Goal: Transaction & Acquisition: Purchase product/service

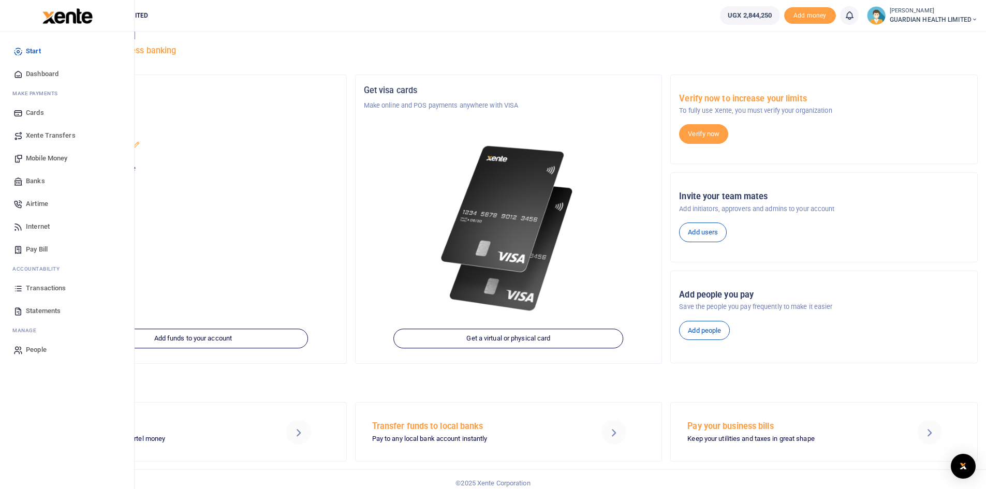
scroll to position [23, 0]
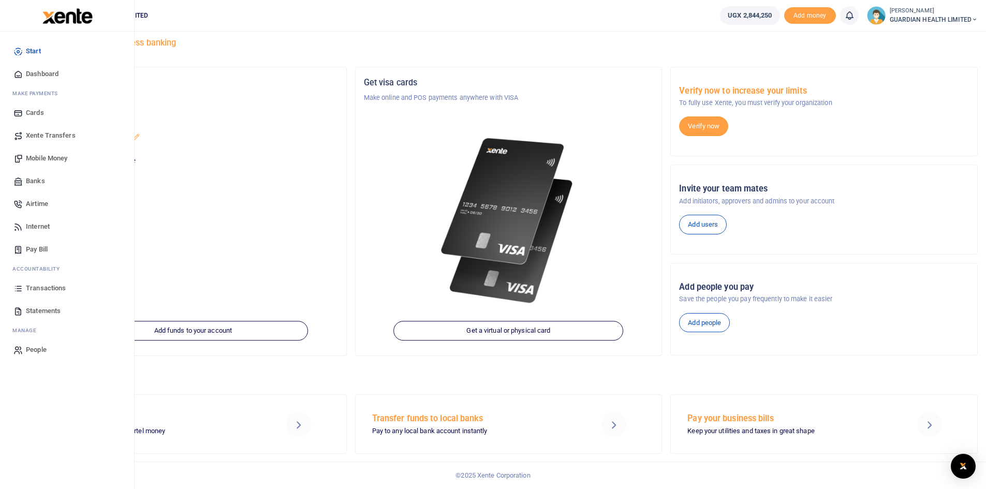
click at [52, 288] on span "Transactions" at bounding box center [46, 288] width 40 height 10
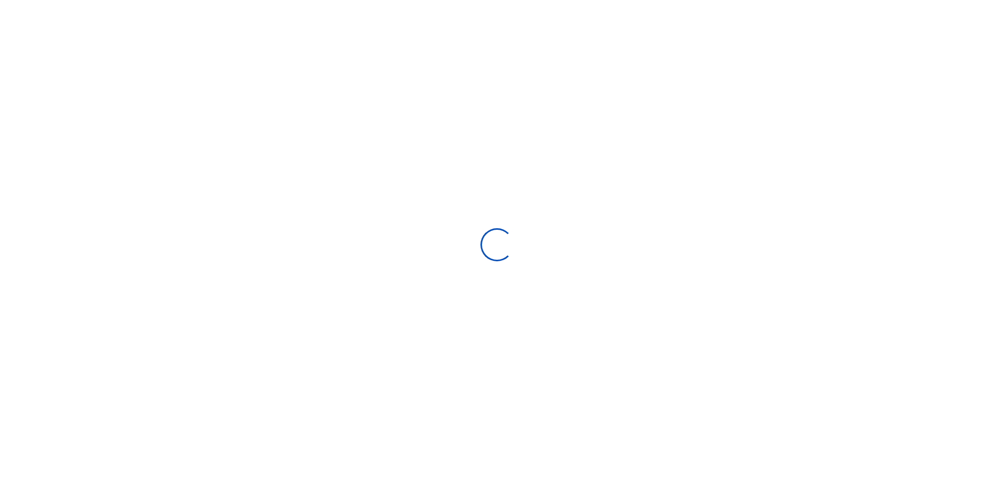
select select
type input "07/16/2025 - 08/14/2025"
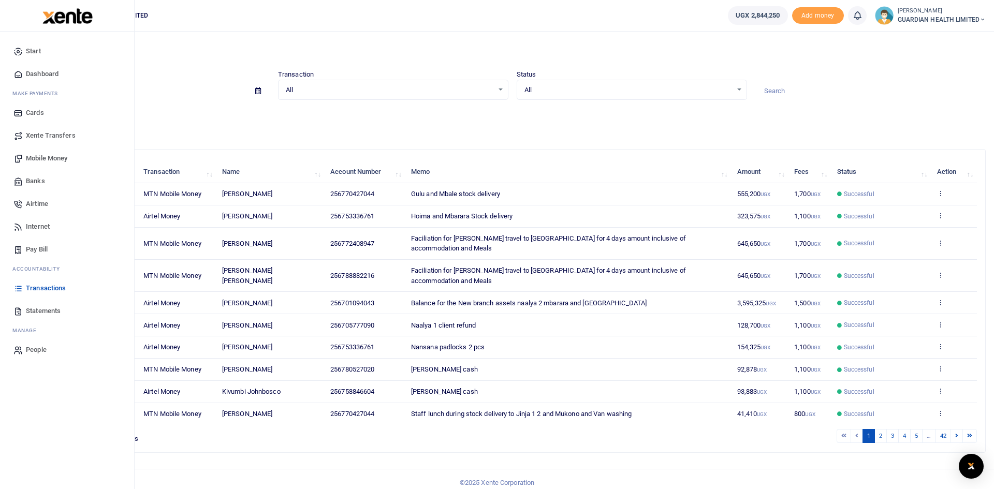
click at [60, 158] on span "Mobile Money" at bounding box center [46, 158] width 41 height 10
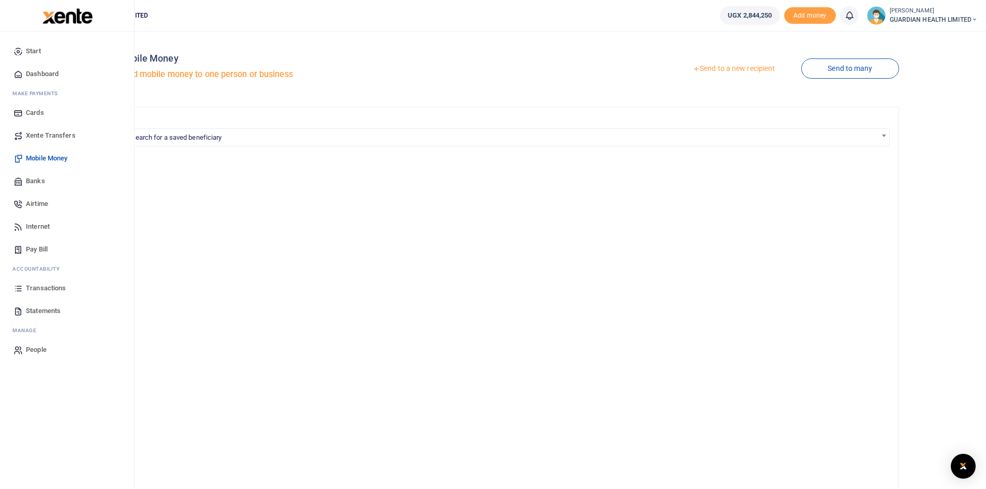
click at [31, 244] on span "Pay Bill" at bounding box center [37, 249] width 22 height 10
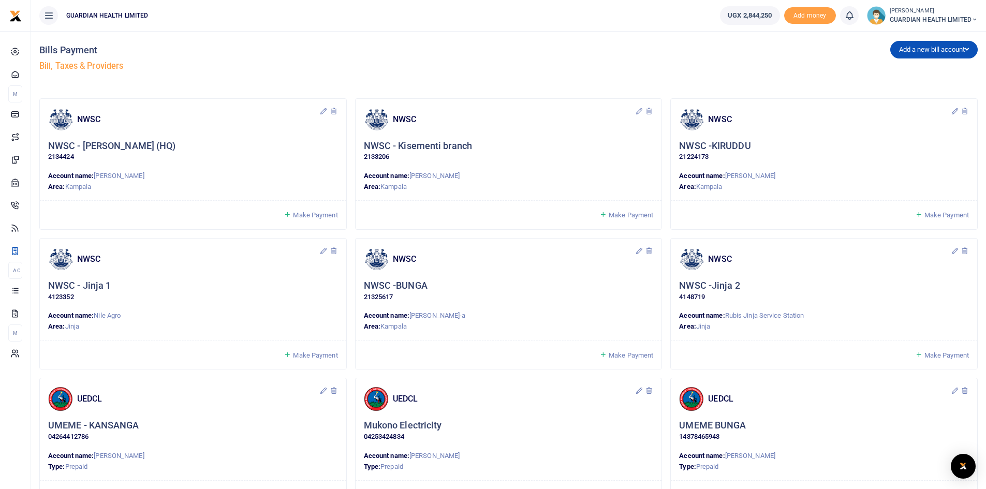
click at [306, 213] on span "Make Payment" at bounding box center [315, 215] width 45 height 8
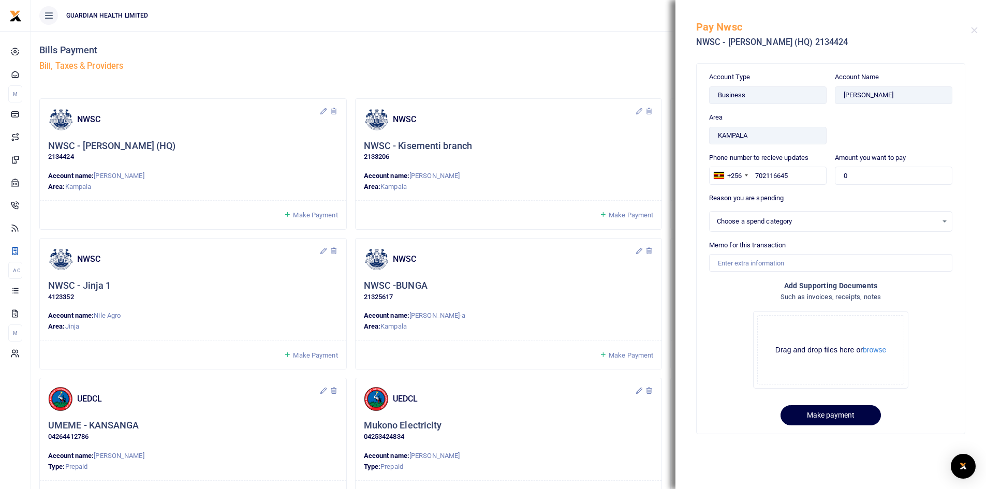
select select
click at [415, 58] on div "Bills Payment Bill, Taxes & Providers" at bounding box center [271, 60] width 465 height 59
click at [622, 221] on div "Make Payment" at bounding box center [509, 214] width 306 height 29
click at [622, 215] on span "Make Payment" at bounding box center [631, 215] width 45 height 8
click at [976, 32] on button "Close" at bounding box center [974, 30] width 7 height 7
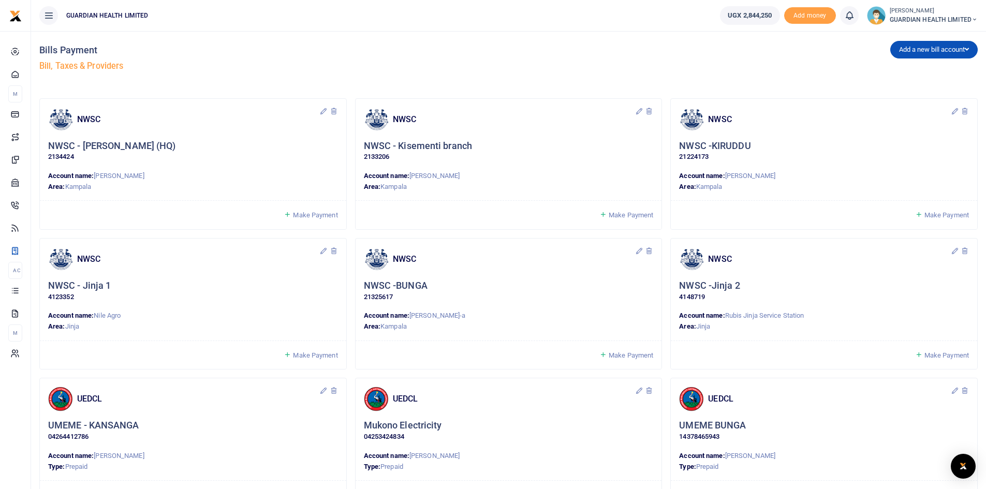
click at [640, 215] on span "Make Payment" at bounding box center [631, 215] width 45 height 8
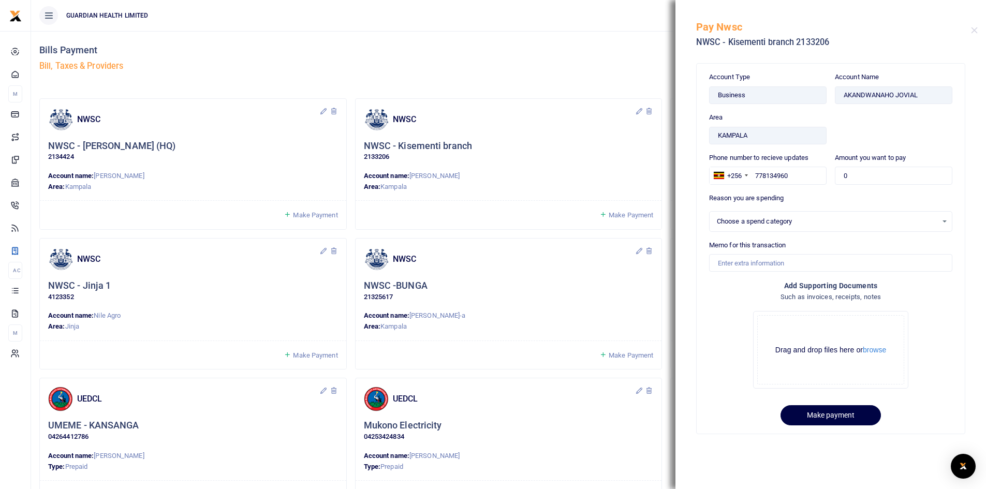
select select
click at [976, 31] on button "Close" at bounding box center [974, 30] width 7 height 7
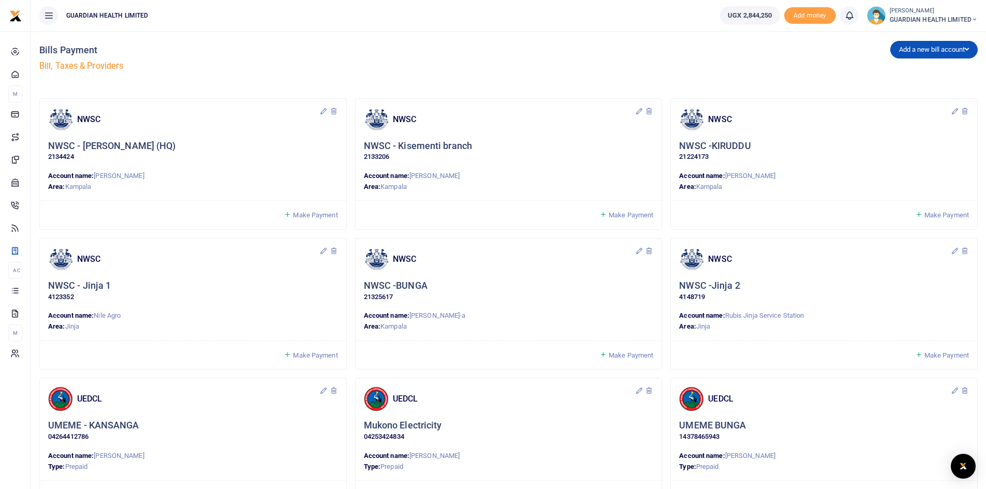
click at [941, 214] on span "Make Payment" at bounding box center [947, 215] width 45 height 8
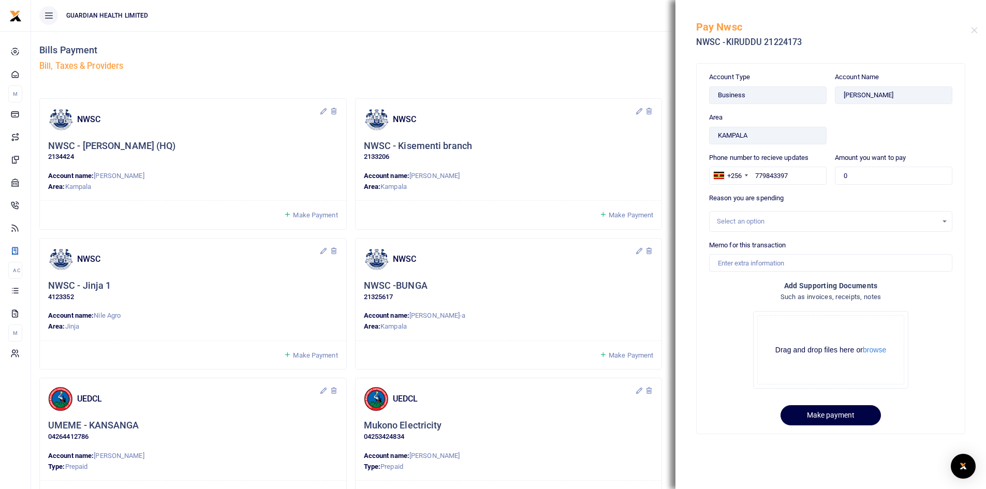
click at [971, 29] on h5 "Pay Nwsc" at bounding box center [833, 27] width 275 height 12
click at [973, 32] on button "Close" at bounding box center [974, 30] width 7 height 7
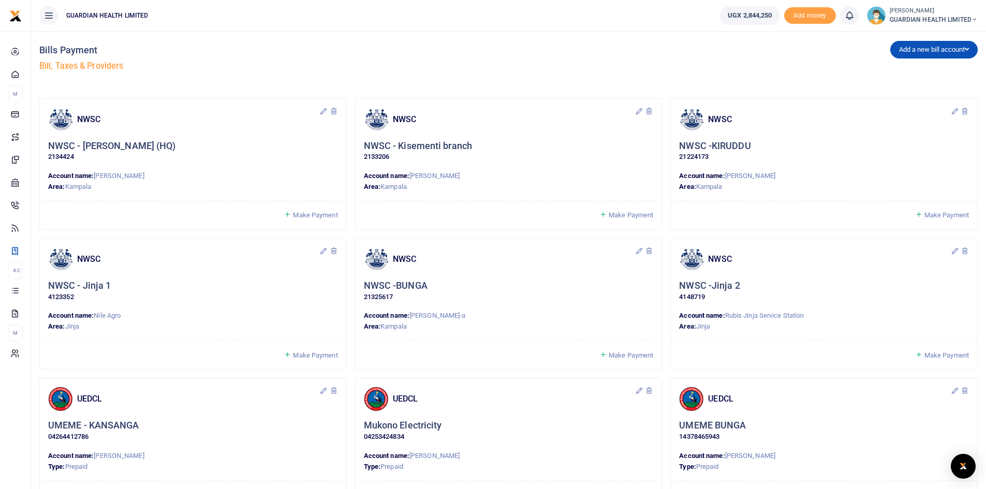
click at [302, 357] on span "Make Payment" at bounding box center [315, 356] width 45 height 8
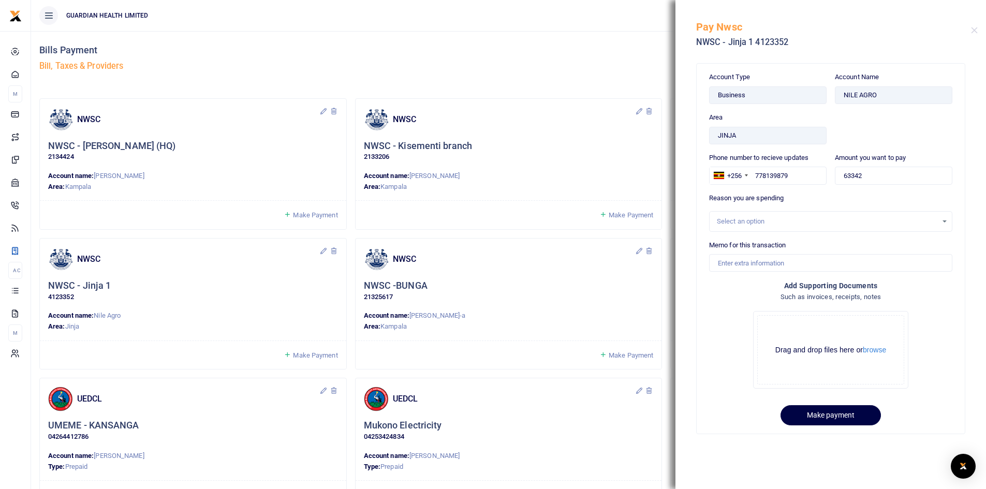
click at [737, 224] on div "Select an option" at bounding box center [827, 221] width 221 height 10
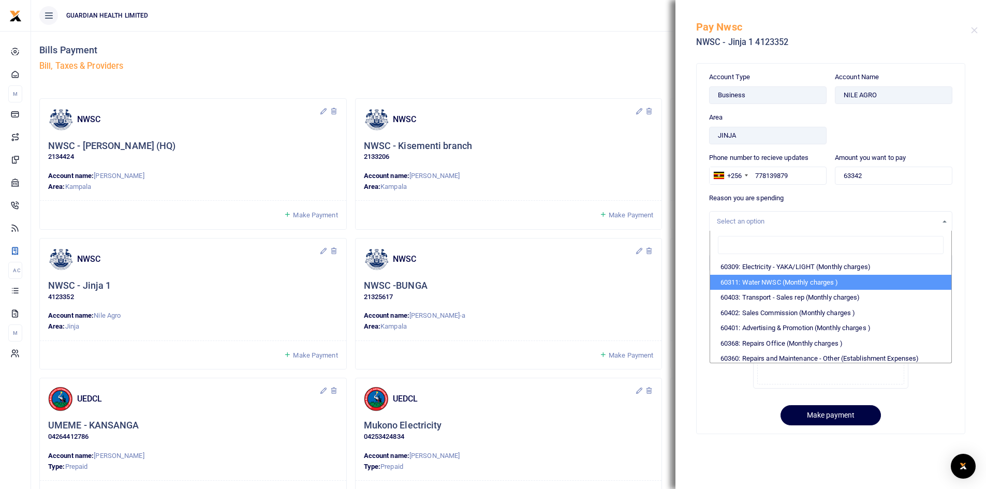
click at [759, 280] on li "60311: Water NWSC (Monthly charges )" at bounding box center [830, 283] width 241 height 16
select select "5375"
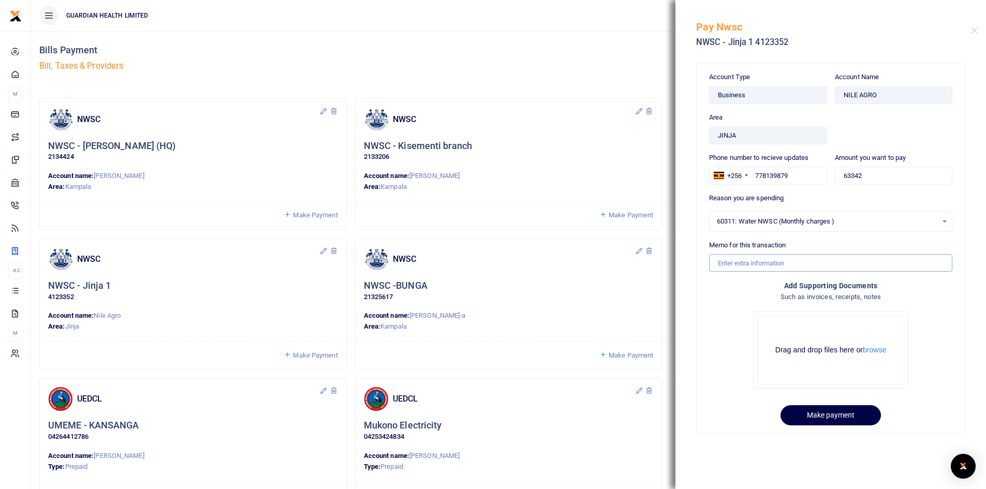
click at [756, 264] on input "Memo for this transaction" at bounding box center [830, 263] width 243 height 18
click at [755, 264] on input "Memo for this transaction" at bounding box center [830, 263] width 243 height 18
type input "Jinja 1 NWSC for August"
click at [810, 412] on button "Make payment" at bounding box center [831, 415] width 100 height 20
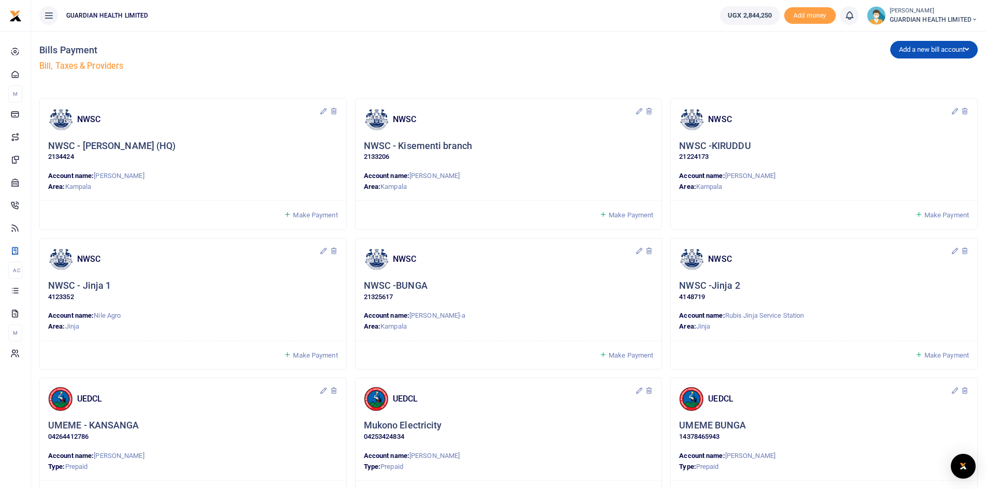
click at [935, 355] on span "Make Payment" at bounding box center [947, 356] width 45 height 8
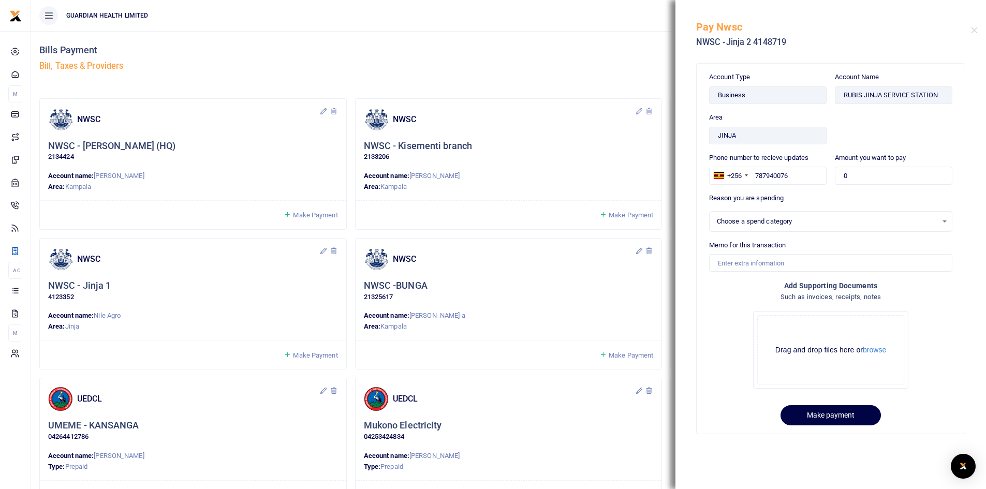
select select
click at [974, 33] on button "Close" at bounding box center [974, 30] width 7 height 7
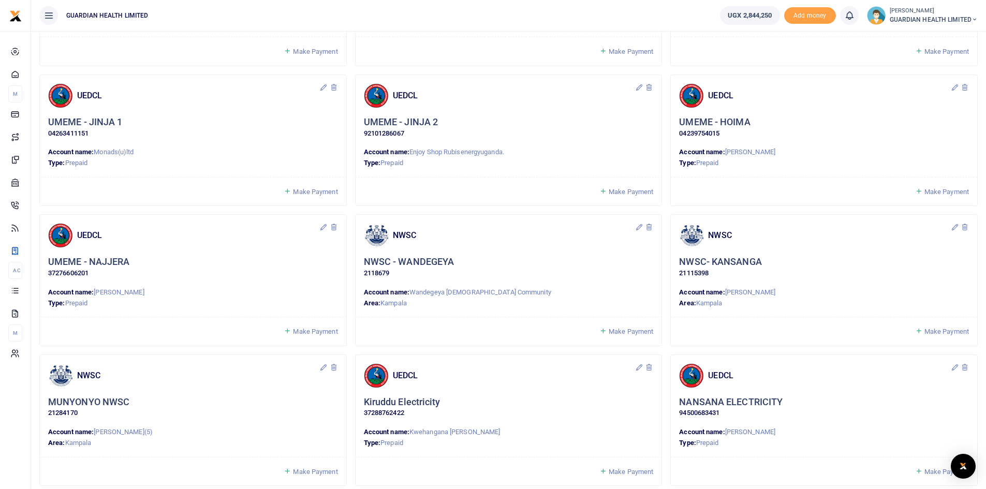
scroll to position [725, 0]
click at [635, 332] on span "Make Payment" at bounding box center [631, 331] width 45 height 8
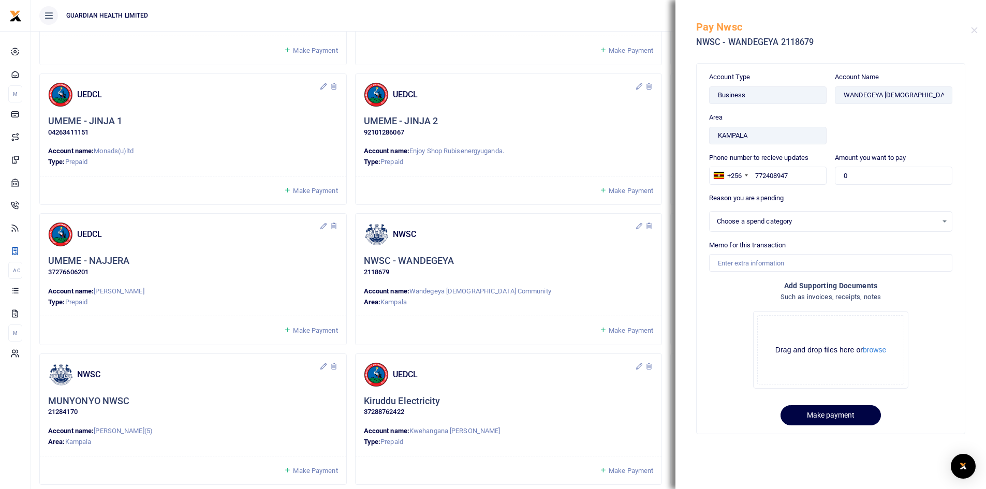
select select
click at [970, 32] on h5 "Pay Nwsc" at bounding box center [833, 27] width 275 height 12
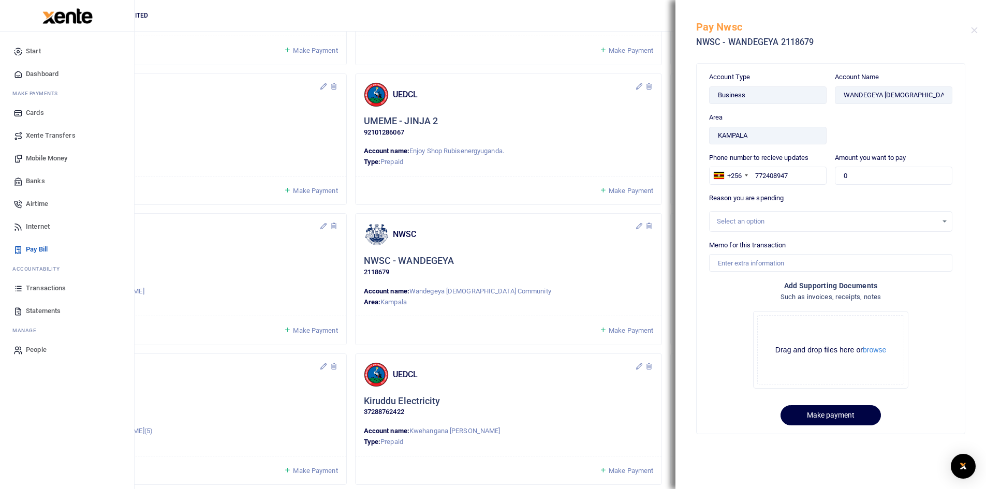
click at [56, 156] on span "Mobile Money" at bounding box center [46, 158] width 41 height 10
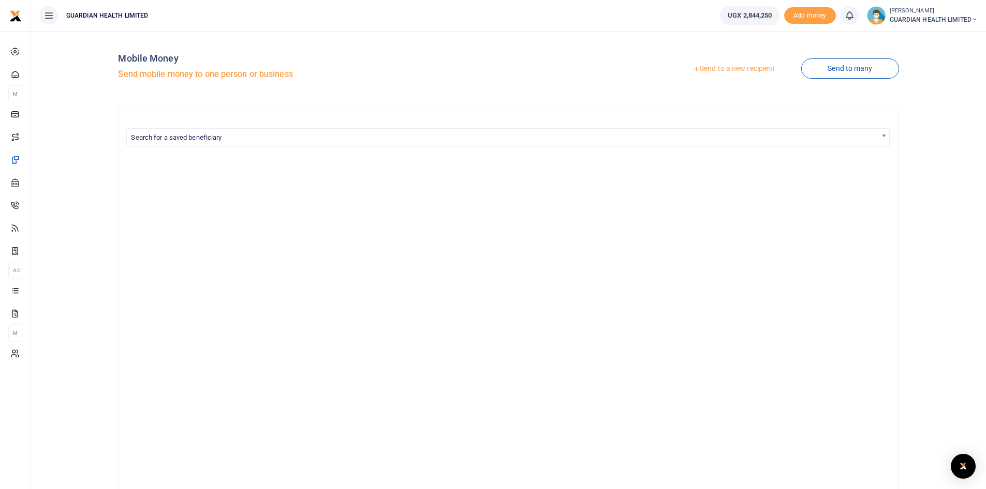
click at [764, 64] on link "Send to a new recipient" at bounding box center [733, 69] width 135 height 19
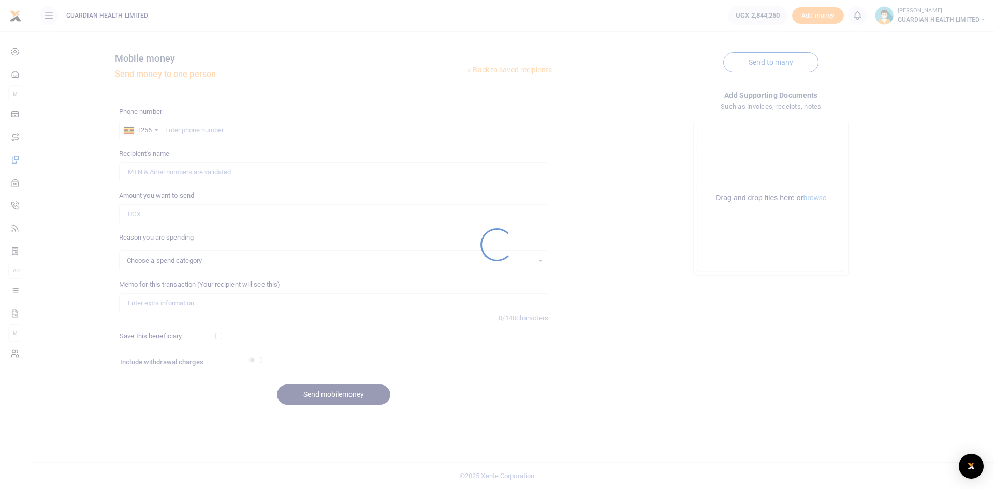
select select
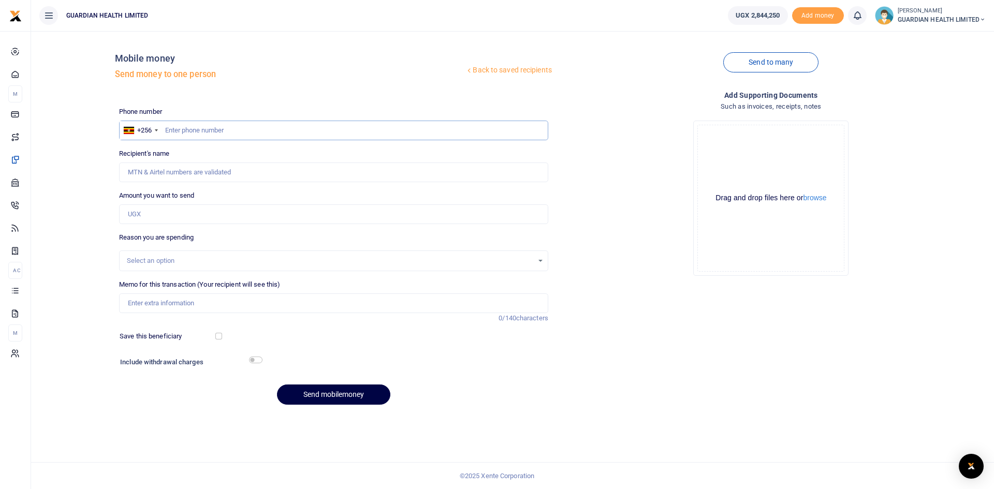
click at [257, 131] on input "text" at bounding box center [333, 131] width 429 height 20
type input "773956716"
type input "Isaac Sempima"
click at [296, 213] on input "Amount you want to send" at bounding box center [333, 214] width 429 height 20
drag, startPoint x: 206, startPoint y: 130, endPoint x: 137, endPoint y: 123, distance: 69.2
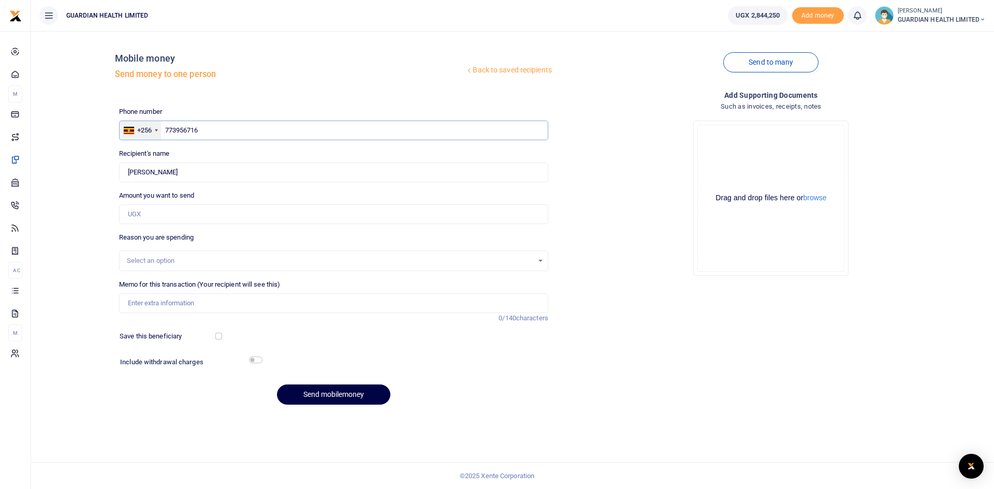
click at [137, 123] on div "+256 Uganda +256 773956716" at bounding box center [333, 131] width 429 height 20
type input "773959716"
click at [148, 219] on input "Amount you want to send" at bounding box center [333, 214] width 429 height 20
type input "Annette Kitabalwa"
type input "463,600"
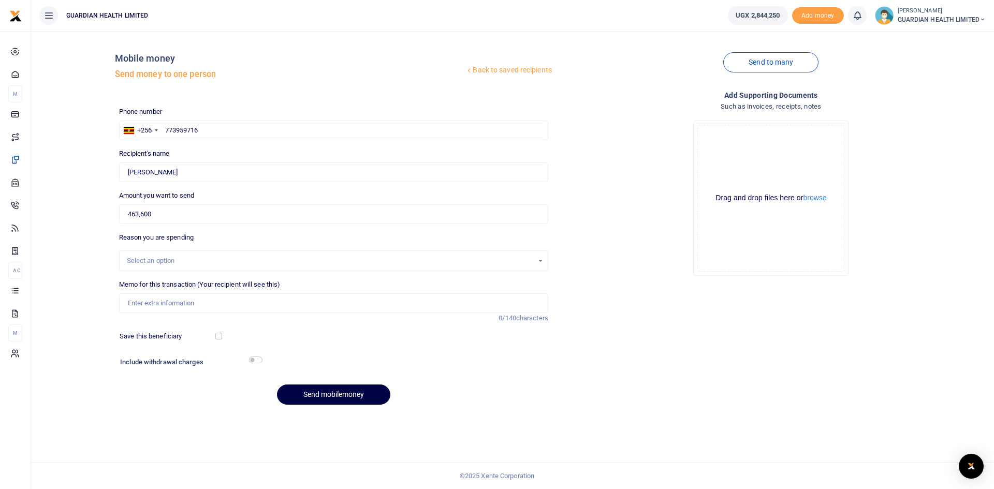
click at [197, 260] on div "Select an option" at bounding box center [330, 261] width 406 height 10
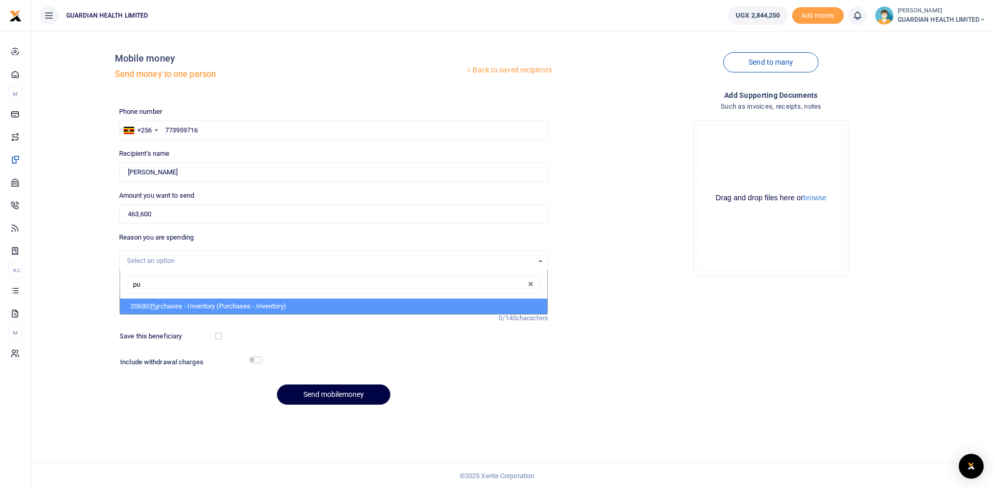
type input "pur"
click at [208, 303] on li "20630: Pur chases - Inventory (Purchases - Inventory)" at bounding box center [333, 307] width 427 height 16
select select "5402"
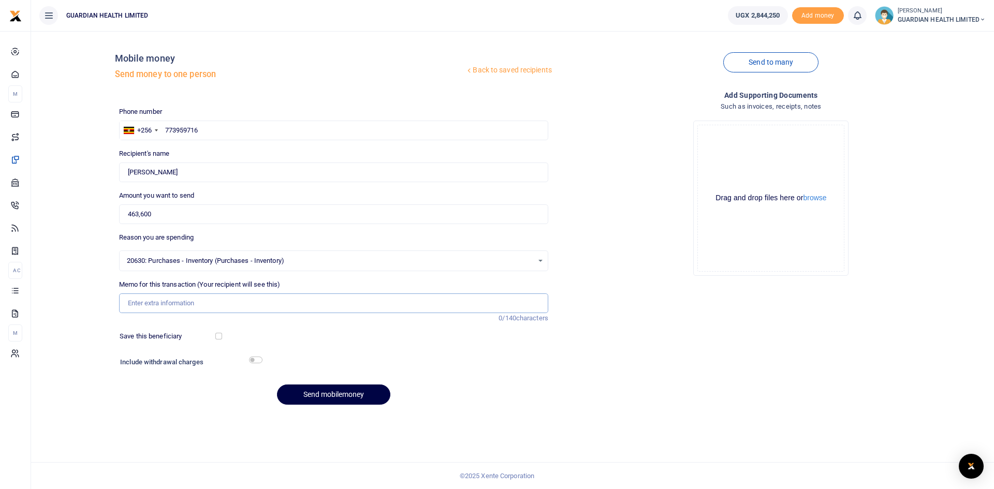
click at [181, 302] on input "Memo for this transaction (Your recipient will see this)" at bounding box center [333, 304] width 429 height 20
type input "Reco Industries Cash Purchase"
click at [316, 394] on button "Send mobilemoney" at bounding box center [333, 395] width 113 height 20
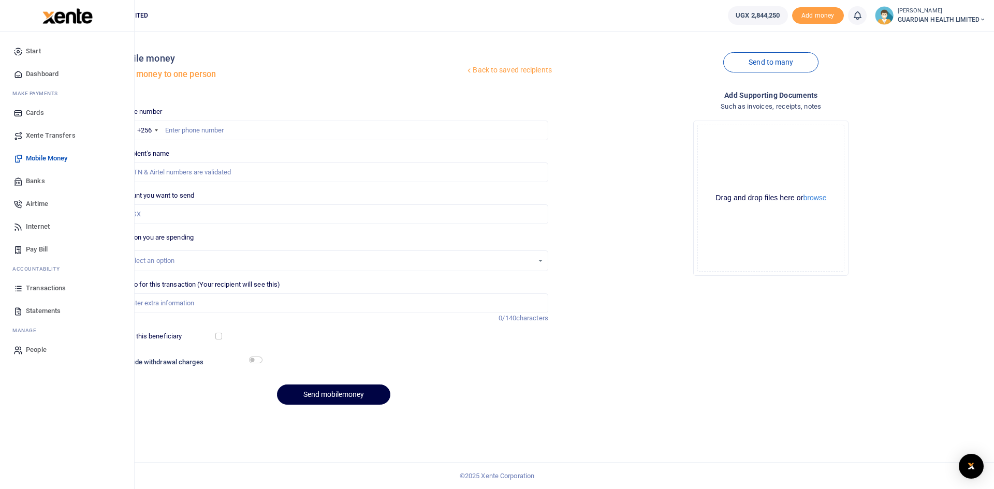
click at [42, 289] on span "Transactions" at bounding box center [46, 288] width 40 height 10
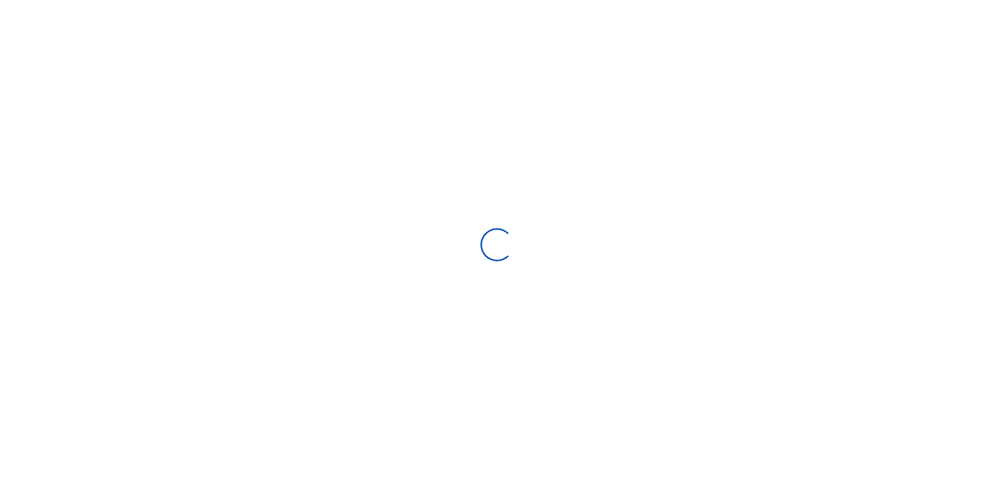
select select
type input "07/16/2025 - 08/14/2025"
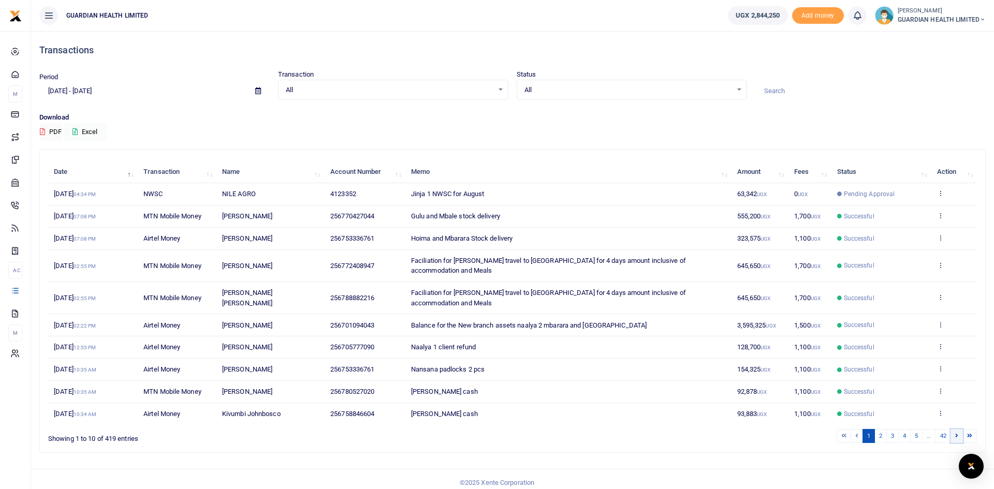
click at [958, 429] on link at bounding box center [956, 436] width 12 height 14
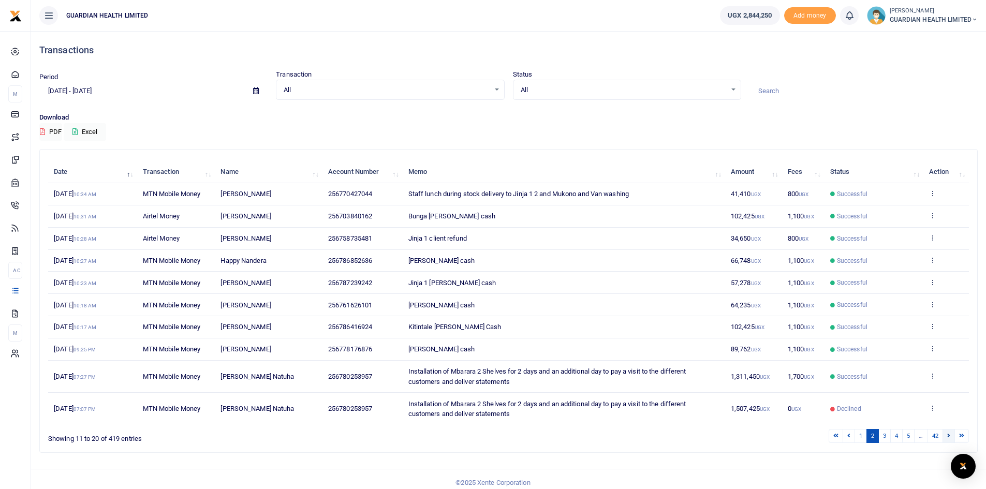
click at [951, 434] on link at bounding box center [949, 436] width 12 height 14
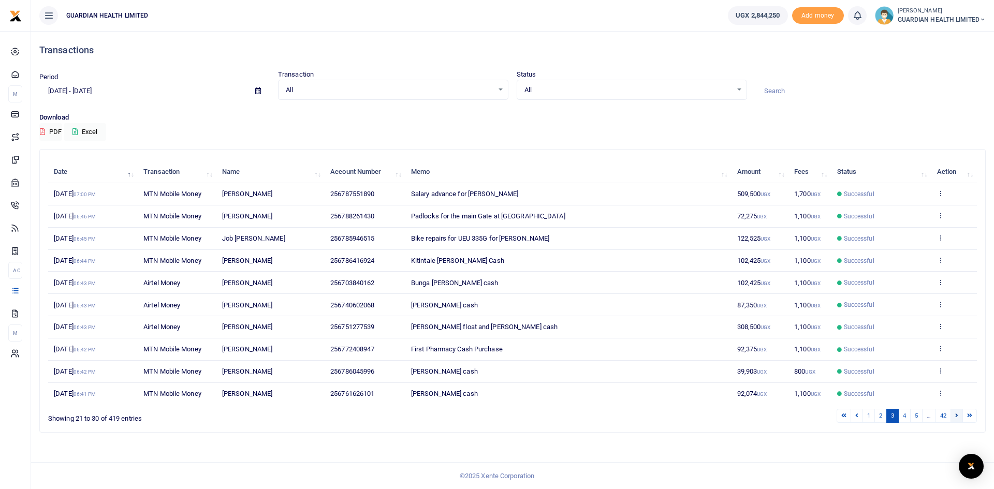
click at [959, 423] on link at bounding box center [956, 416] width 12 height 14
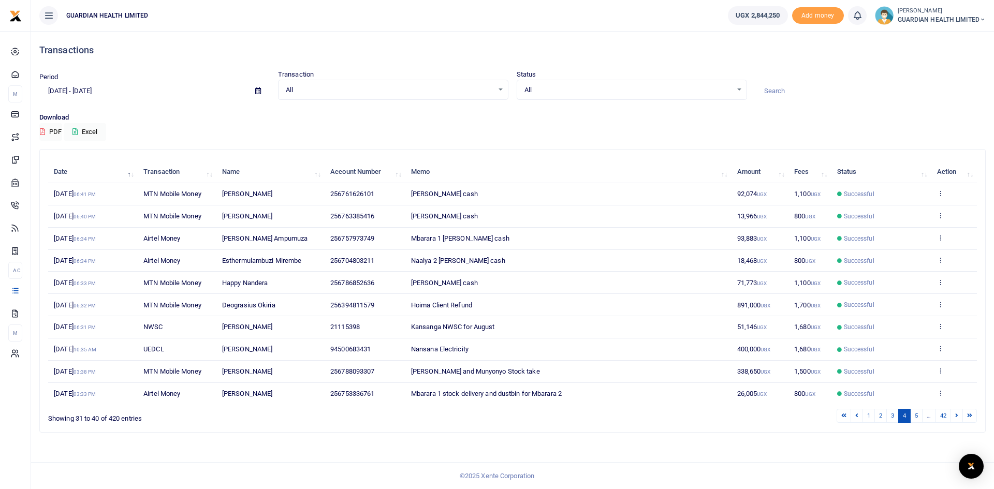
click at [959, 428] on div "Search: Date Transaction Name Account Number Memo Amount Fees Status Action 11t…" at bounding box center [512, 291] width 945 height 283
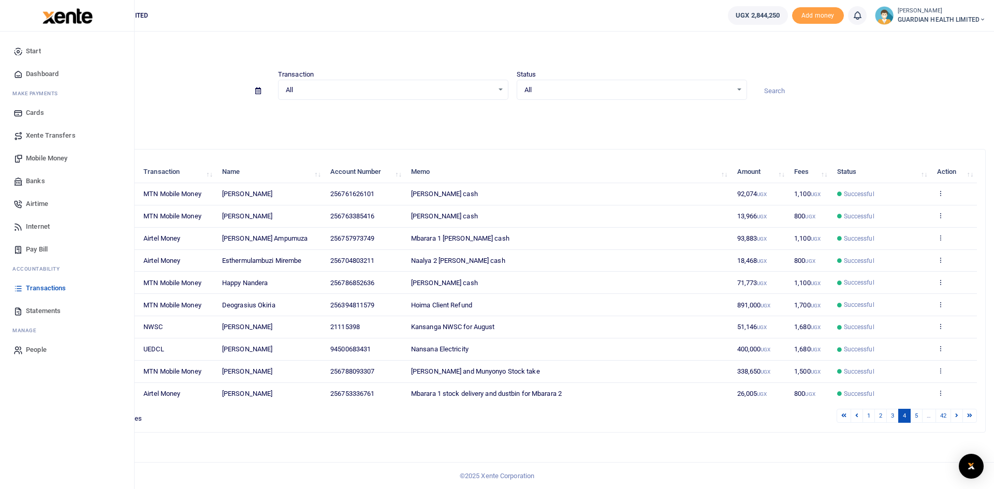
click at [47, 157] on span "Mobile Money" at bounding box center [46, 158] width 41 height 10
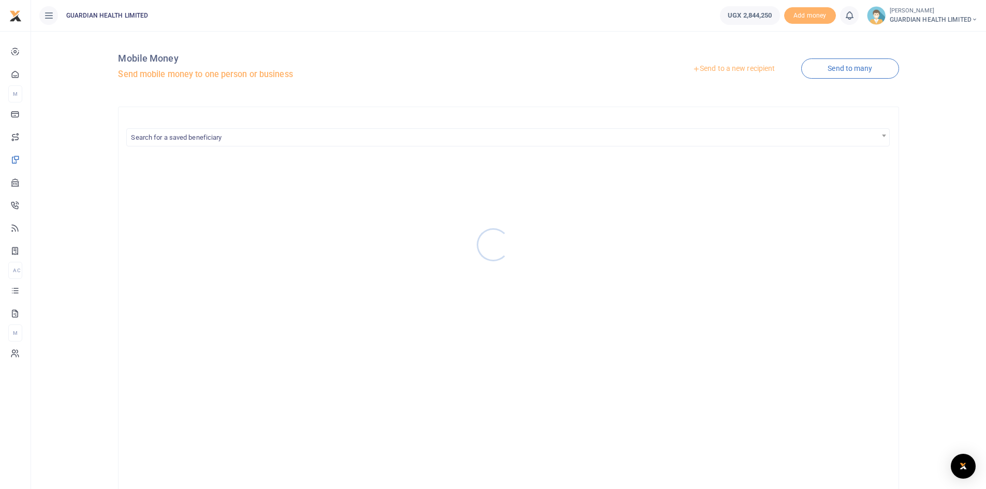
click at [740, 68] on div at bounding box center [493, 244] width 986 height 489
click at [740, 68] on link "Send to a new recipient" at bounding box center [733, 69] width 135 height 19
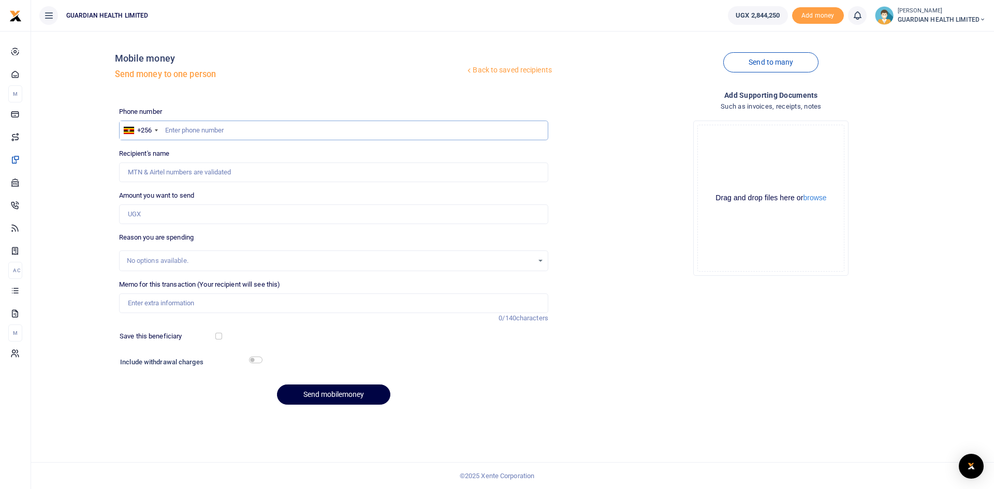
click at [233, 131] on input "text" at bounding box center [333, 131] width 429 height 20
paste input "0702447322"
click at [170, 130] on input "0702447322" at bounding box center [333, 131] width 429 height 20
type input "702447322"
click at [147, 214] on input "Amount you want to send" at bounding box center [333, 214] width 429 height 20
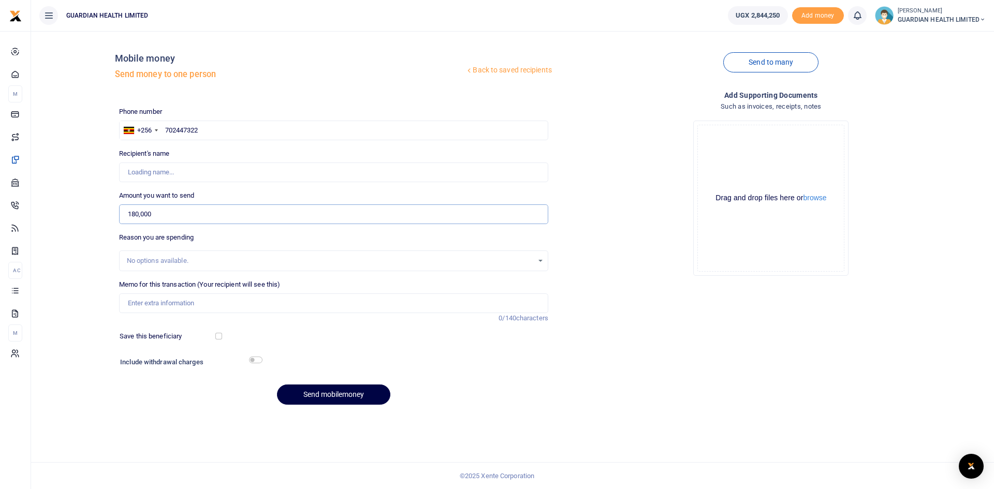
type input "180,000"
click at [174, 264] on div "No options available." at bounding box center [330, 261] width 406 height 10
click at [166, 300] on input "Memo for this transaction (Your recipient will see this)" at bounding box center [333, 304] width 429 height 20
click at [146, 308] on input "Memo for this transaction (Your recipient will see this)" at bounding box center [333, 304] width 429 height 20
click at [194, 300] on input "Memo for this transaction (Your recipient will see this)" at bounding box center [333, 304] width 429 height 20
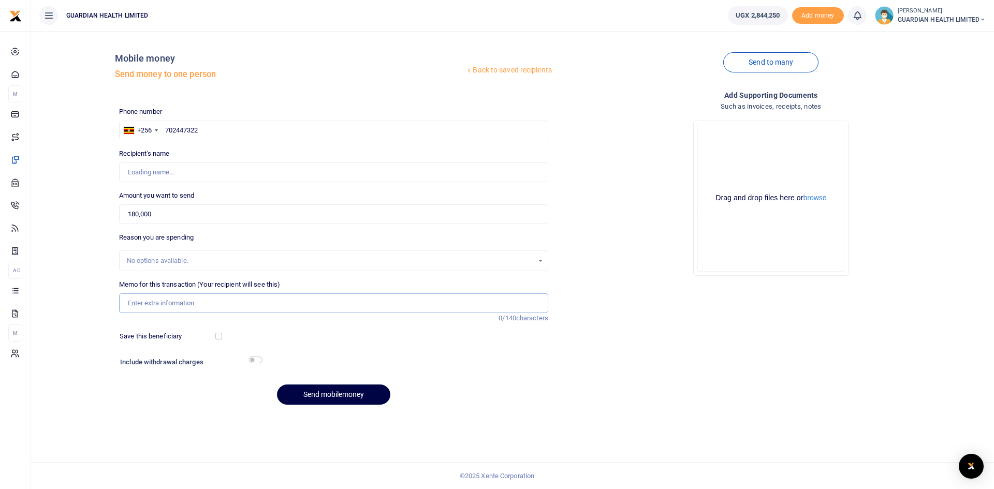
paste input "QA survey stickers"
type input "QA survey stickers"
drag, startPoint x: 202, startPoint y: 171, endPoint x: 220, endPoint y: 157, distance: 21.7
click at [202, 170] on input "Recipient's name" at bounding box center [333, 173] width 429 height 20
click at [227, 135] on input "702447322" at bounding box center [333, 131] width 429 height 20
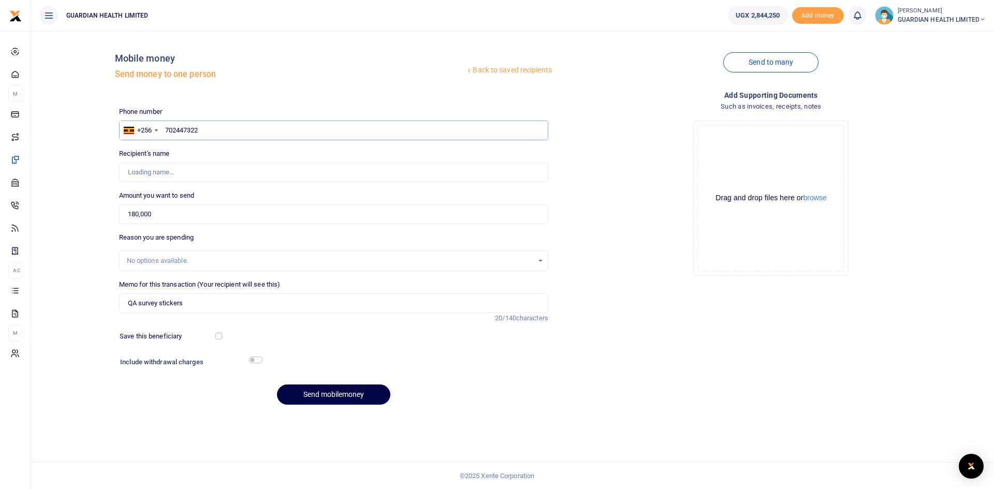
click at [163, 126] on input "702447322" at bounding box center [333, 131] width 429 height 20
type input "Medi Wamala"
click at [306, 137] on input "702447322" at bounding box center [333, 131] width 429 height 20
type input "702447322"
click at [175, 258] on div "No options available." at bounding box center [330, 261] width 406 height 10
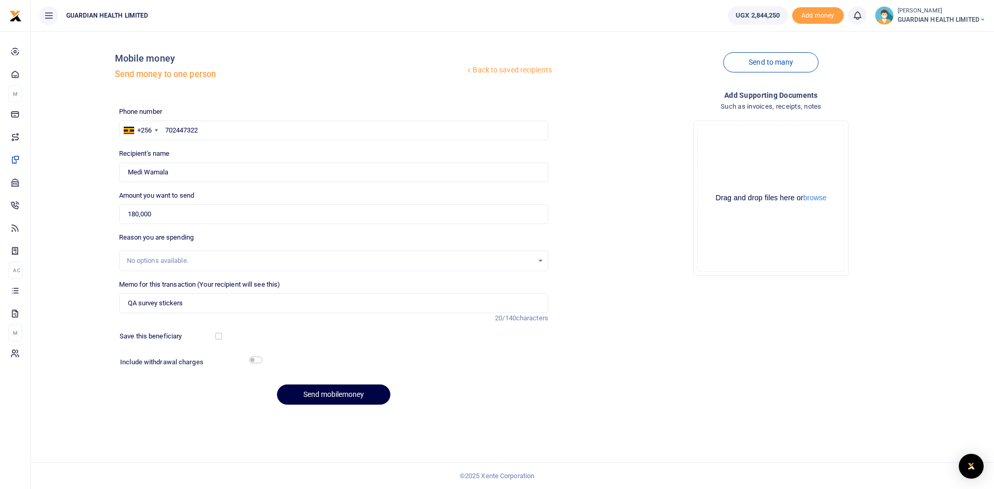
click at [152, 260] on div "No options available." at bounding box center [330, 261] width 406 height 10
drag, startPoint x: 190, startPoint y: 259, endPoint x: 206, endPoint y: 268, distance: 17.9
click at [191, 259] on div "No options available." at bounding box center [330, 261] width 406 height 10
click at [221, 334] on input "checkbox" at bounding box center [218, 336] width 7 height 7
checkbox input "true"
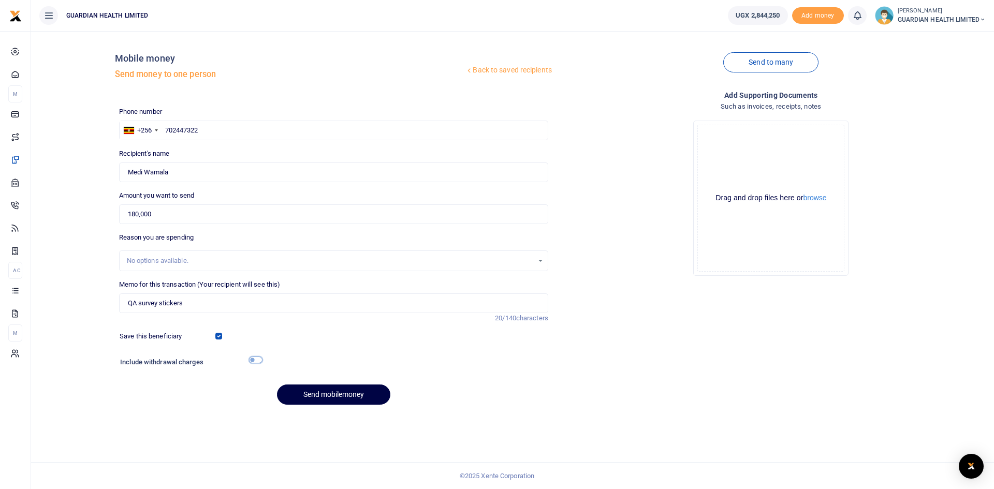
click at [254, 357] on input "checkbox" at bounding box center [255, 360] width 13 height 7
checkbox input "true"
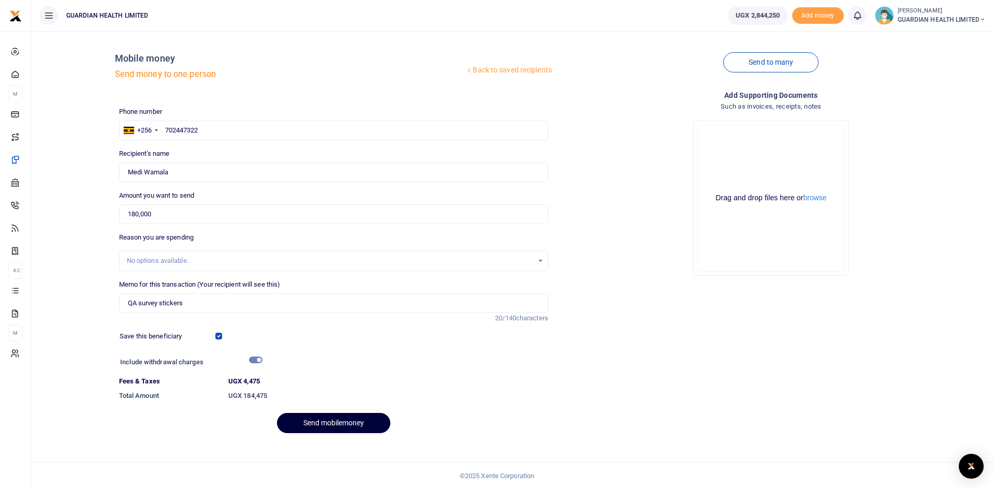
click at [359, 421] on button "Send mobilemoney" at bounding box center [333, 423] width 113 height 20
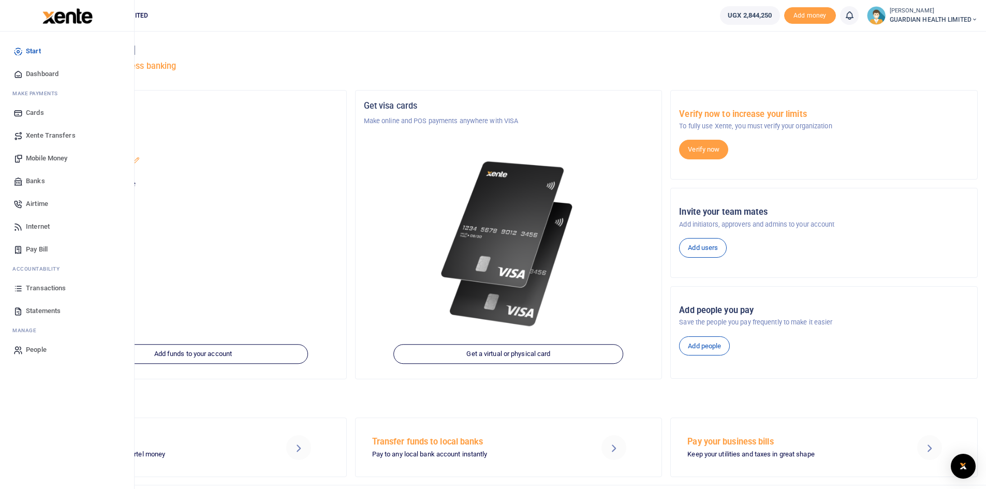
click at [45, 71] on span "Dashboard" at bounding box center [42, 74] width 33 height 10
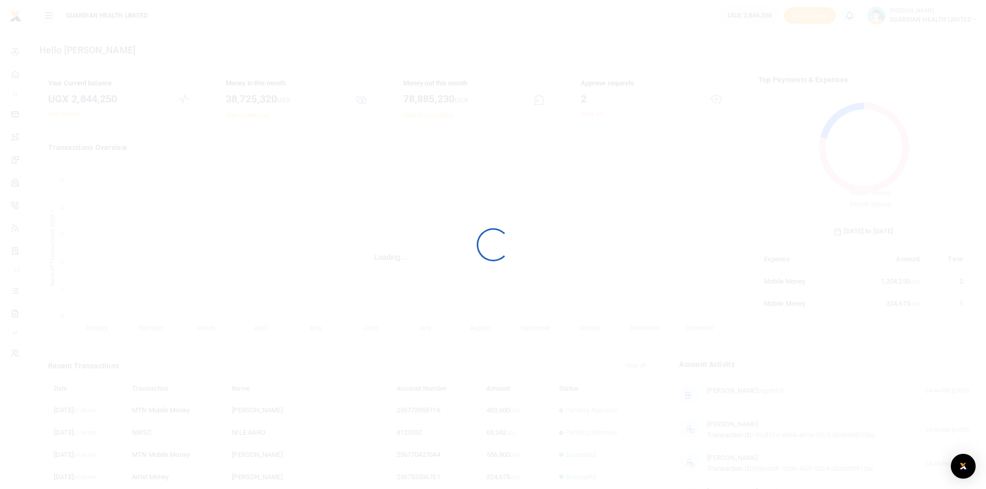
scroll to position [8, 8]
